Goal: Information Seeking & Learning: Learn about a topic

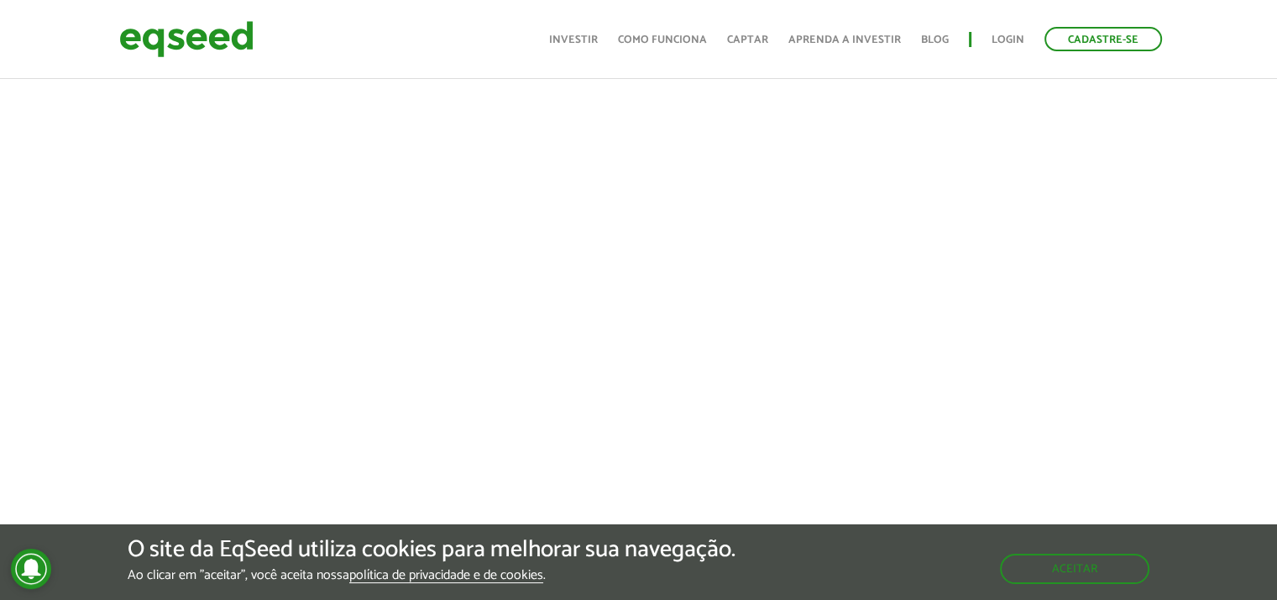
scroll to position [756, 0]
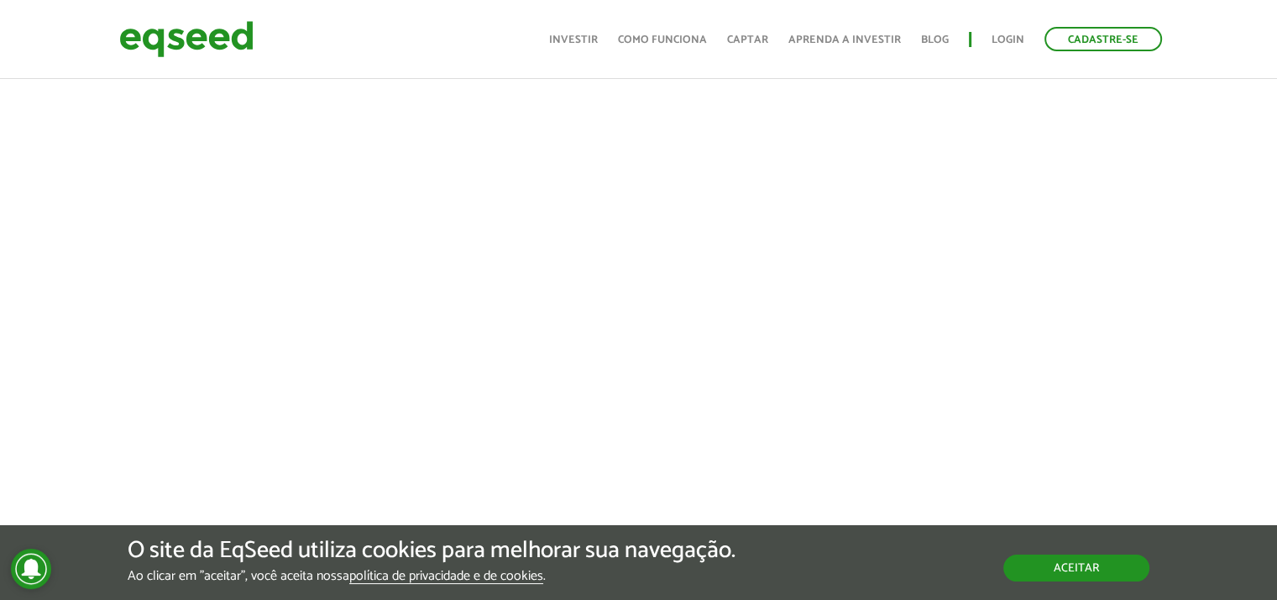
click at [1094, 567] on button "Aceitar" at bounding box center [1077, 567] width 146 height 27
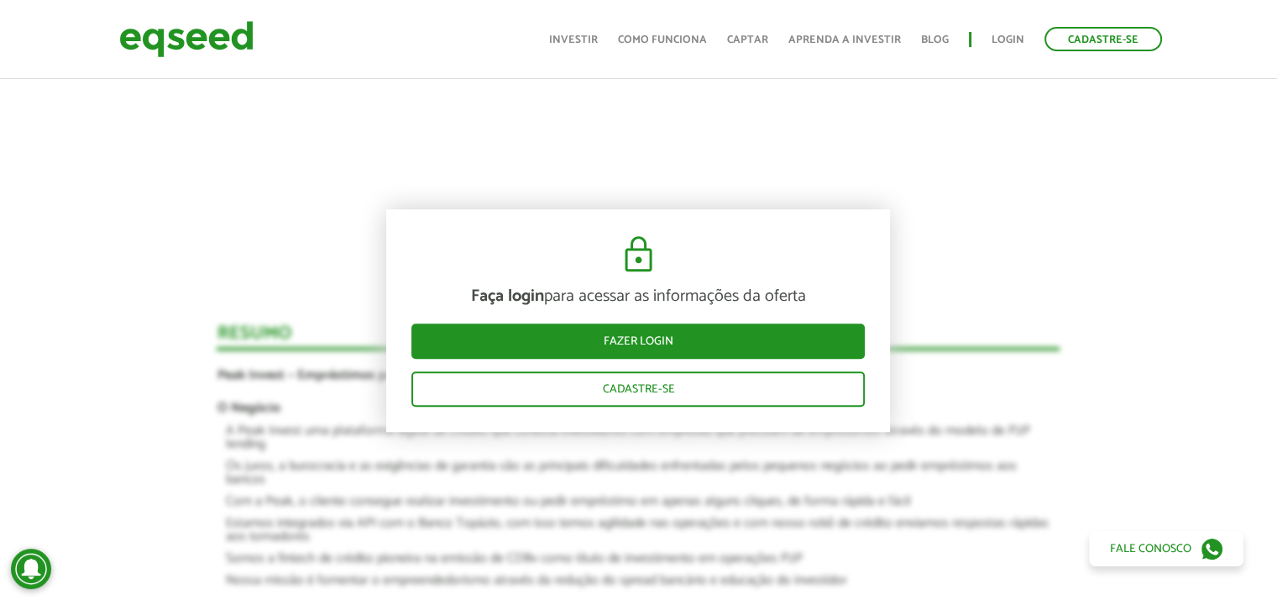
scroll to position [1680, 0]
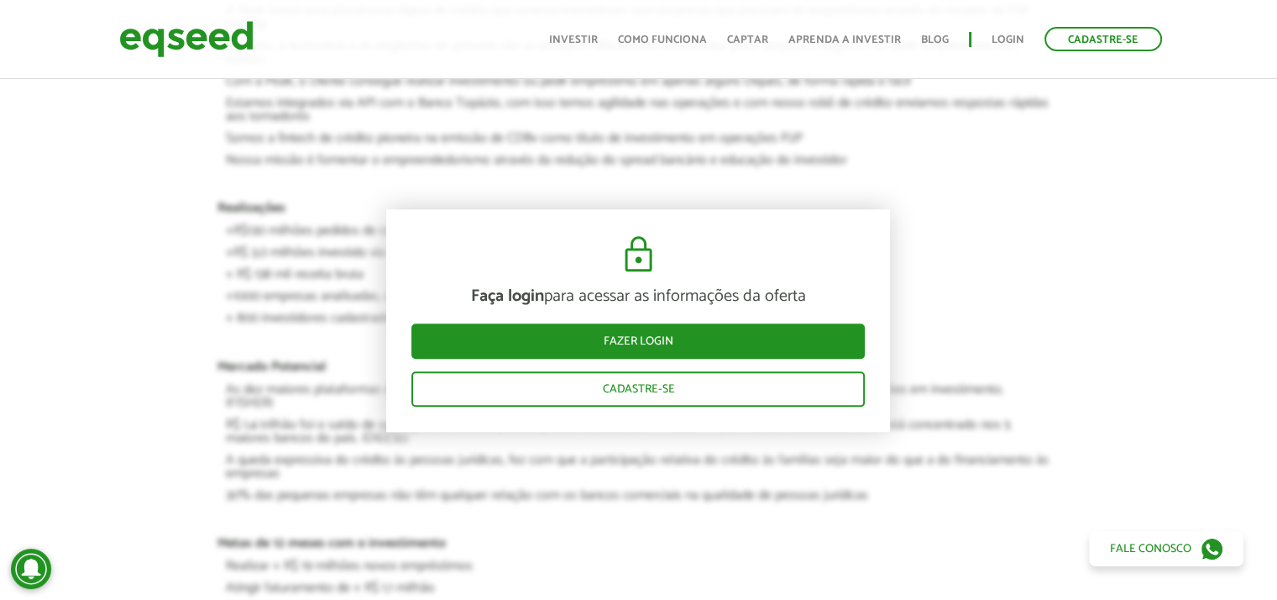
click at [681, 165] on article "Faça login para acessar as informações da oferta Fazer login Cadastre-se [GEOGR…" at bounding box center [638, 344] width 843 height 1393
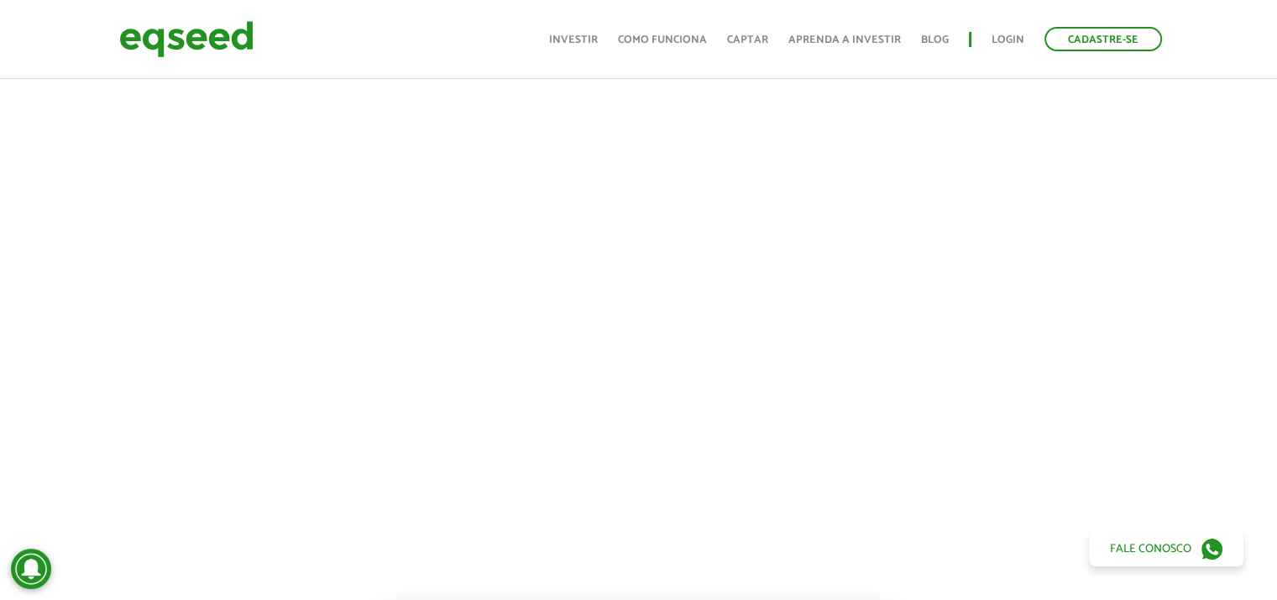
scroll to position [756, 0]
click at [44, 111] on div at bounding box center [638, 252] width 1277 height 573
